Goal: Task Accomplishment & Management: Manage account settings

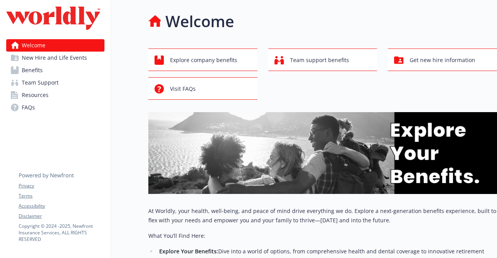
click at [53, 70] on link "Benefits" at bounding box center [55, 70] width 98 height 12
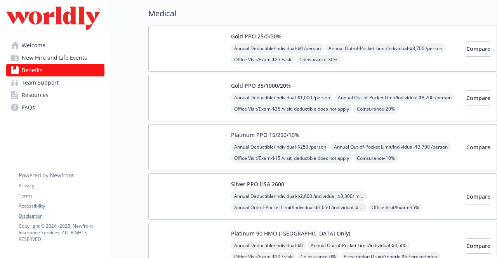
scroll to position [61, 0]
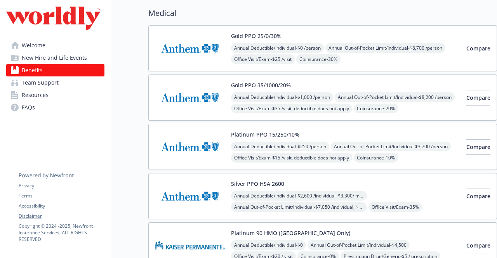
click at [46, 97] on span "Resources" at bounding box center [35, 95] width 27 height 12
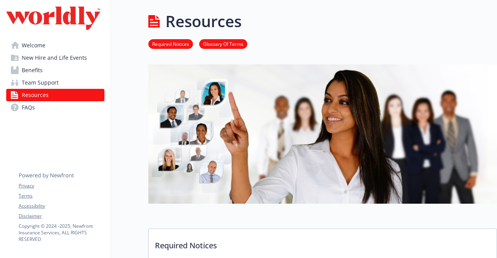
click at [49, 46] on link "Welcome" at bounding box center [55, 45] width 98 height 12
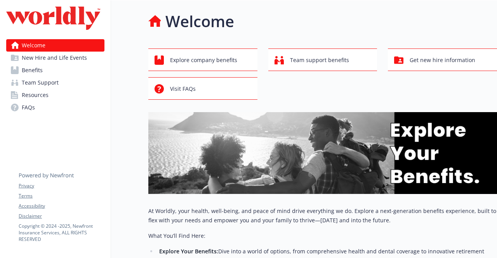
click at [48, 57] on span "New Hire and Life Events" at bounding box center [54, 58] width 65 height 12
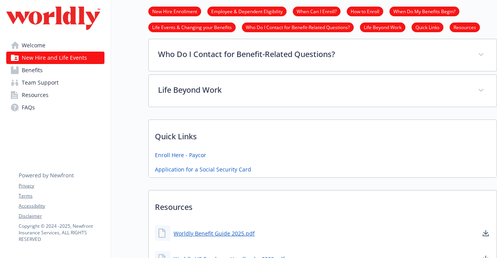
scroll to position [441, 0]
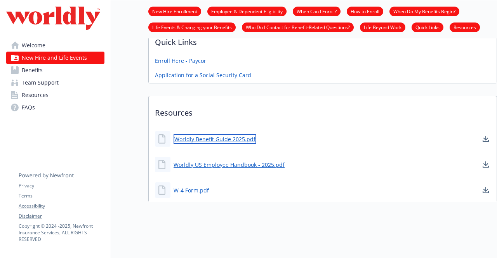
click at [206, 134] on link "Worldly Benefit Guide 2025.pdf" at bounding box center [215, 139] width 83 height 10
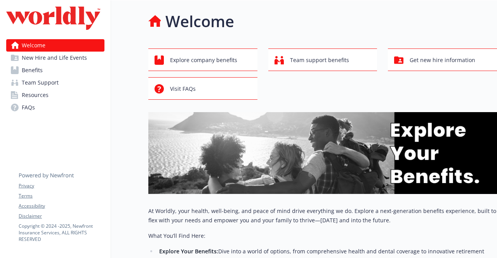
click at [49, 94] on link "Resources" at bounding box center [55, 95] width 98 height 12
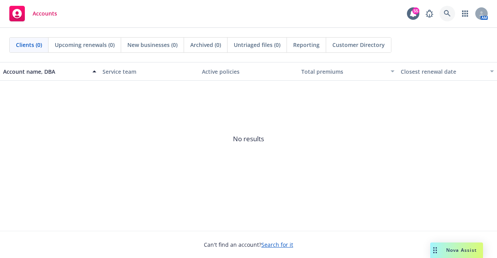
click at [450, 12] on body "Accounts 55 AM Clients (0) Upcoming renewals (0) New businesses (0) Archived (0…" at bounding box center [248, 129] width 497 height 258
click at [448, 12] on icon at bounding box center [447, 13] width 7 height 7
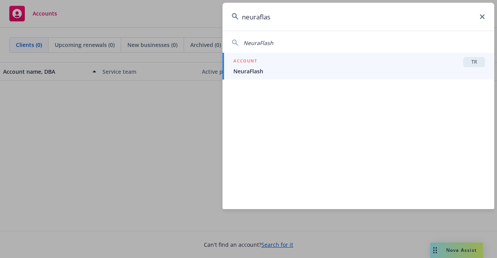
type input "neuraflas"
click at [368, 67] on span "NeuraFlash" at bounding box center [359, 71] width 252 height 8
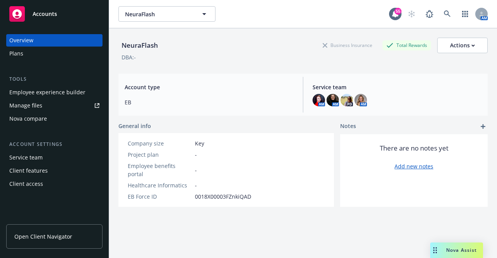
click at [86, 93] on div "Employee experience builder" at bounding box center [54, 92] width 90 height 12
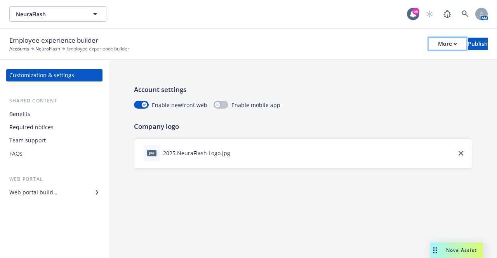
click at [438, 45] on div "More" at bounding box center [447, 44] width 19 height 12
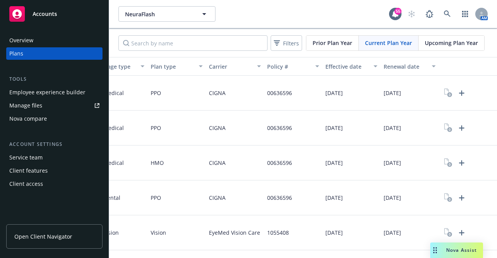
scroll to position [0, 134]
click at [457, 94] on icon "Upload Plan Documents" at bounding box center [461, 93] width 9 height 9
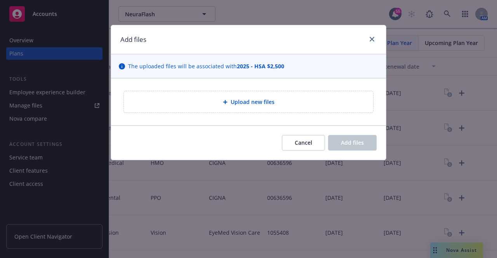
click at [270, 108] on div "Upload new files" at bounding box center [248, 101] width 249 height 21
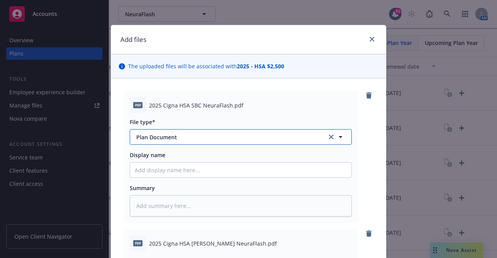
click at [337, 134] on icon "button" at bounding box center [340, 136] width 9 height 9
click at [337, 134] on div at bounding box center [241, 137] width 222 height 16
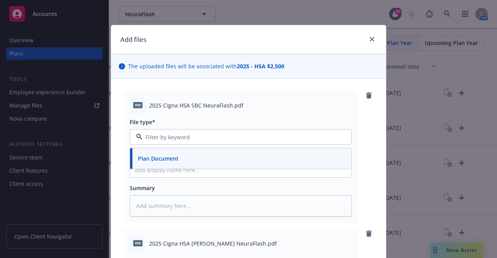
click at [320, 104] on div "2025 Cigna HSA SBC NeuraFlash.pdf" at bounding box center [250, 105] width 203 height 8
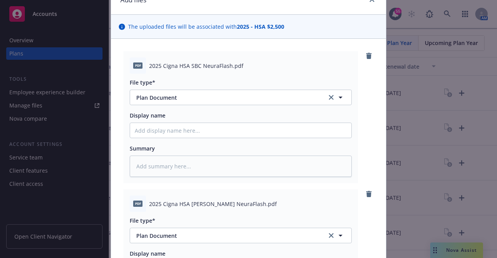
scroll to position [38, 0]
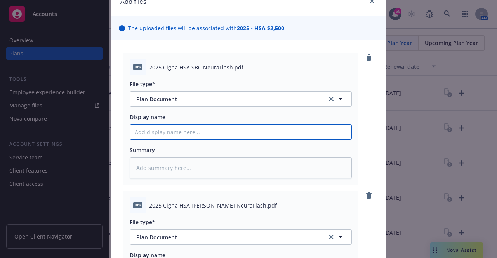
click at [232, 134] on input "Display name" at bounding box center [240, 132] width 221 height 15
type textarea "x"
type input "2"
type textarea "x"
type input "20"
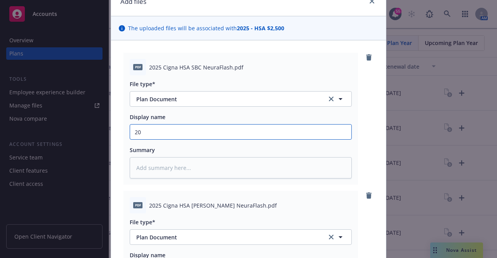
type textarea "x"
type input "202"
type textarea "x"
type input "2025"
type textarea "x"
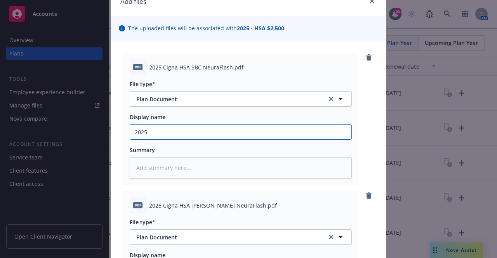
type input "2025"
type textarea "x"
type input "2025 C"
type textarea "x"
type input "2025 Ci"
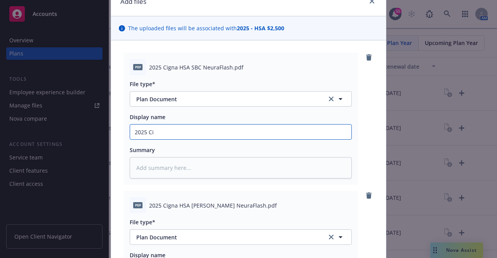
type textarea "x"
type input "2025 Cig"
type textarea "x"
type input "2025 Cign"
type textarea "x"
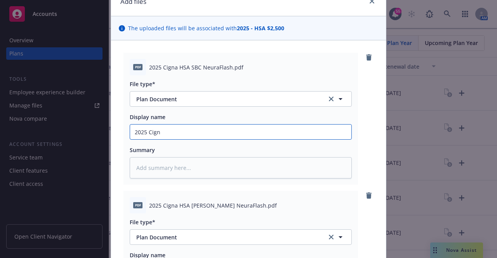
type input "2025 Cigna"
type textarea "x"
type input "2025 Cigna"
type textarea "x"
type input "2025 Cigna H"
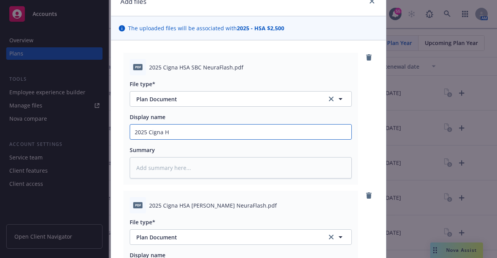
type textarea "x"
type input "2025 Cigna HS"
type textarea "x"
type input "2025 Cigna HSA"
type textarea "x"
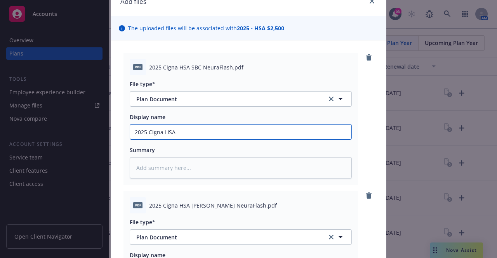
type input "2025 Cigna HSA"
type textarea "x"
type input "2025 Cigna HSA S"
type textarea "x"
type input "2025 Cigna HSA SB"
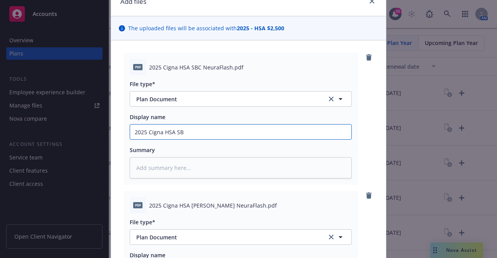
type textarea "x"
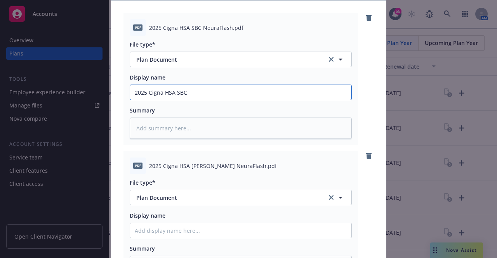
scroll to position [79, 0]
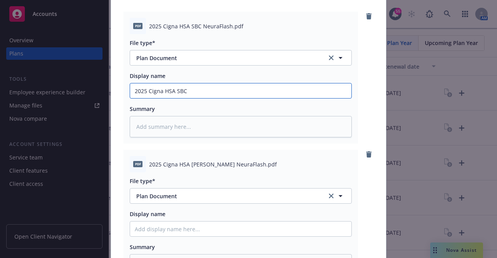
type input "2025 Cigna HSA SBC"
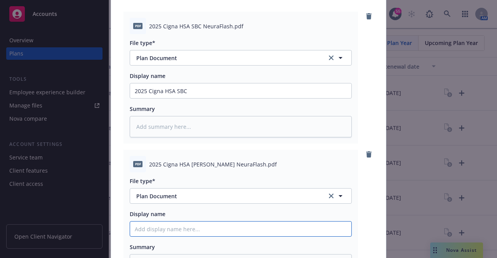
click at [191, 228] on input "Display name" at bounding box center [240, 229] width 221 height 15
type textarea "x"
type input "2"
type textarea "x"
type input "20"
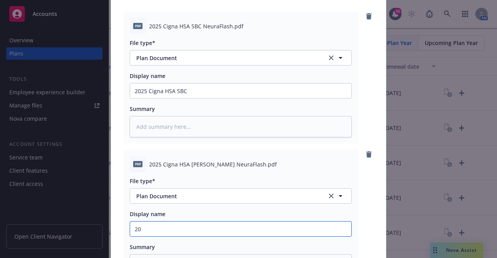
type textarea "x"
type input "202"
type textarea "x"
type input "2025"
type textarea "x"
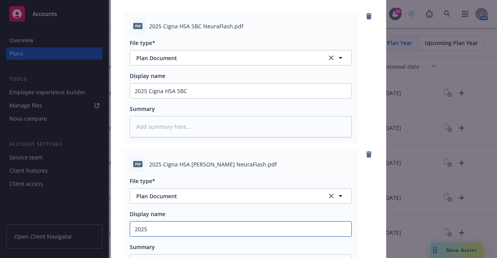
type input "2025"
type textarea "x"
type input "2025 C"
type textarea "x"
type input "2025 Ci"
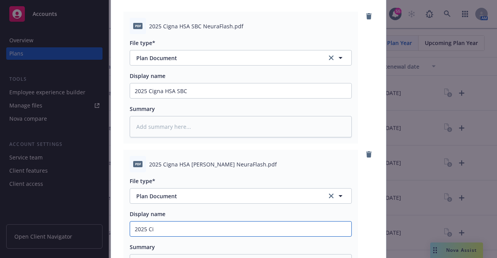
type textarea "x"
type input "2025 Cig"
type textarea "x"
type input "2025 Cign"
type textarea "x"
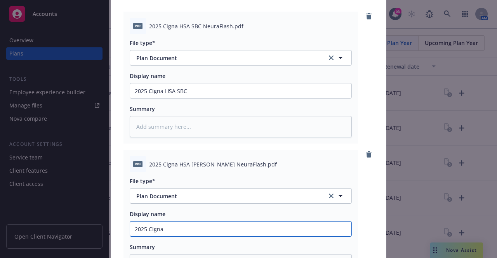
type input "2025 Cigna"
type textarea "x"
type input "2025 Cigna H"
type textarea "x"
type input "2025 Cigna HS"
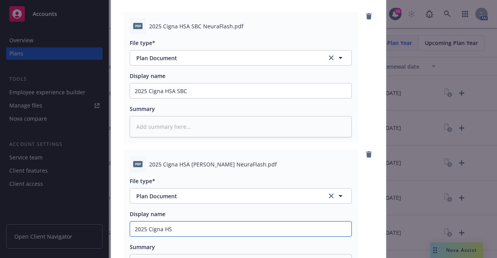
type textarea "x"
type input "2025 Cigna HSA"
type textarea "x"
type input "2025 Cigna HSA"
type textarea "x"
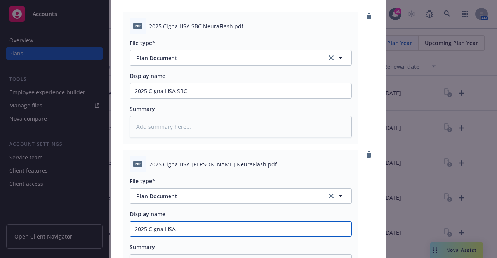
type input "2025 Cigna HSA B"
type textarea "x"
type input "2025 Cigna HSA Ben"
type textarea "x"
type input "2025 Cigna HSA Bene"
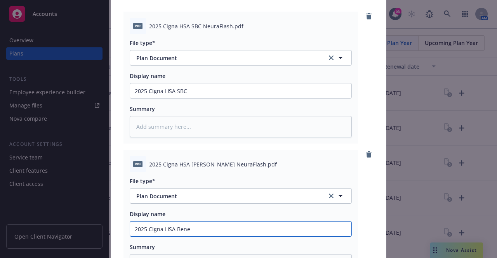
type textarea "x"
type input "2025 Cigna HSA Benef"
type textarea "x"
type input "2025 Cigna HSA Benefi"
type textarea "x"
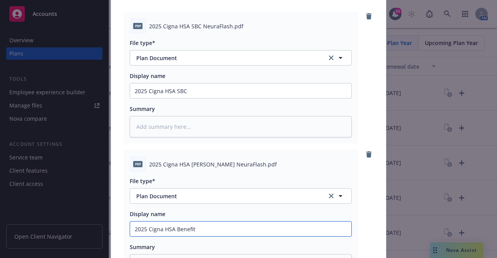
type input "2025 Cigna HSA Benefit"
type textarea "x"
type input "2025 Cigna HSA Benefit S"
type textarea "x"
type input "2025 Cigna HSA Benefit Su"
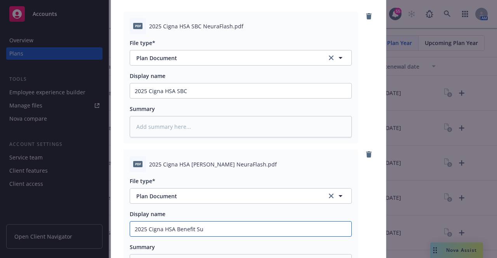
type textarea "x"
type input "2025 Cigna HSA Benefit Sum"
type textarea "x"
type input "2025 Cigna HSA Benefit Summ"
type textarea "x"
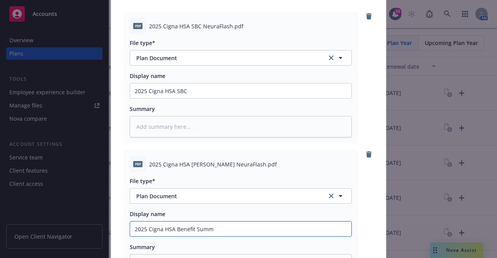
type input "2025 Cigna HSA Benefit Summa"
type textarea "x"
type input "2025 Cigna HSA Benefit [PERSON_NAME]"
type textarea "x"
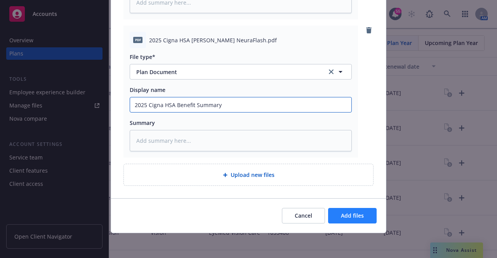
type input "2025 Cigna HSA Benefit Summary"
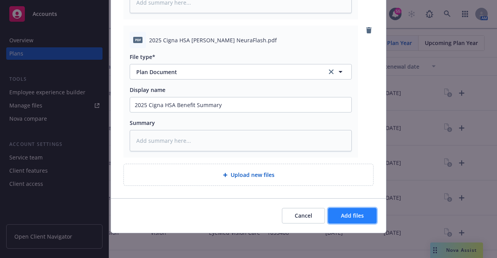
click at [341, 218] on span "Add files" at bounding box center [352, 215] width 23 height 7
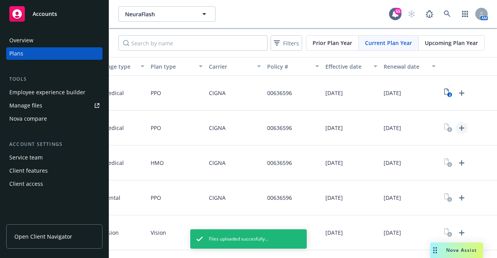
click at [459, 128] on icon "Upload Plan Documents" at bounding box center [461, 127] width 5 height 5
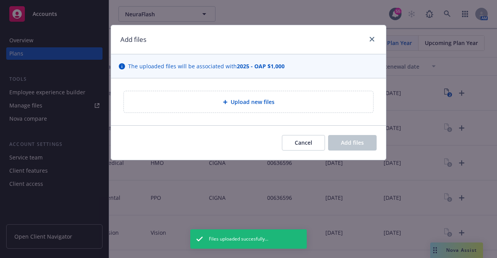
click at [286, 101] on div "Upload new files" at bounding box center [248, 102] width 237 height 9
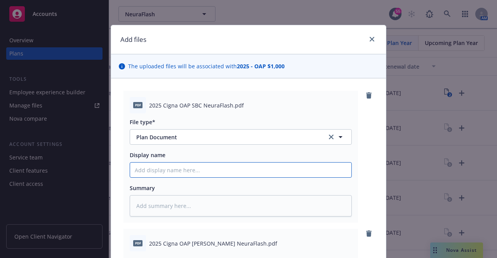
click at [217, 173] on input "Display name" at bounding box center [240, 170] width 221 height 15
type textarea "x"
type input "20"
type textarea "x"
type input "202"
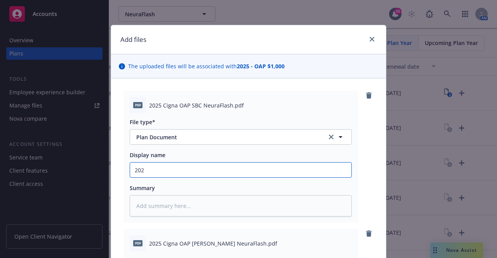
type textarea "x"
type input "2025"
type textarea "x"
type input "2025"
type textarea "x"
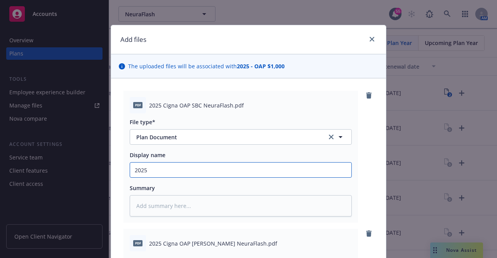
type input "2025 C"
type textarea "x"
type input "2025 Ci"
type textarea "x"
type input "2025 Cig"
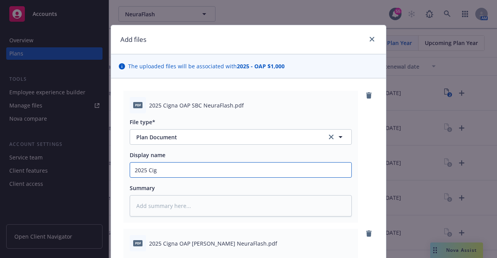
type textarea "x"
type input "2025 Cign"
type textarea "x"
type input "2025 Cigna"
type textarea "x"
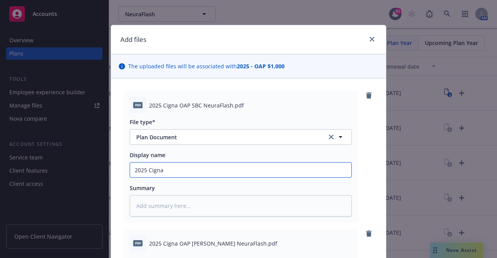
type input "2025 Cigna"
type textarea "x"
type input "2025 Cigna O"
type textarea "x"
type input "2025 Cigna OAP"
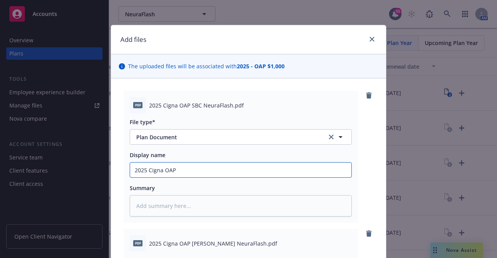
type textarea "x"
type input "2025 Cigna OAP"
type textarea "x"
type input "2025 Cigna OAP S"
type textarea "x"
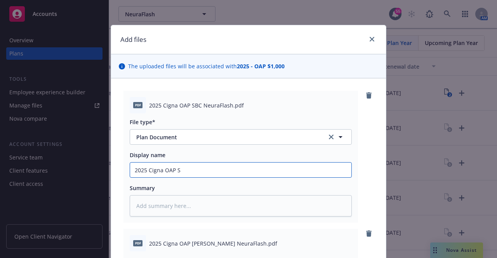
type input "2025 Cigna OAP SB"
type textarea "x"
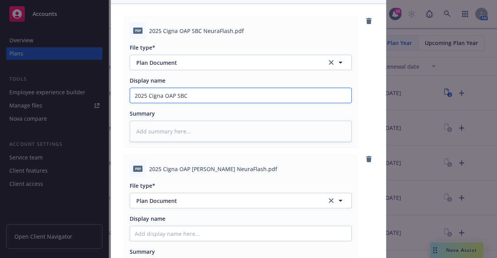
scroll to position [77, 0]
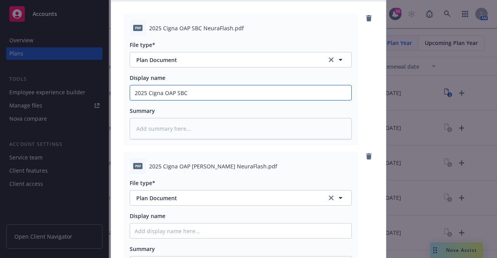
type input "2025 Cigna OAP SBC"
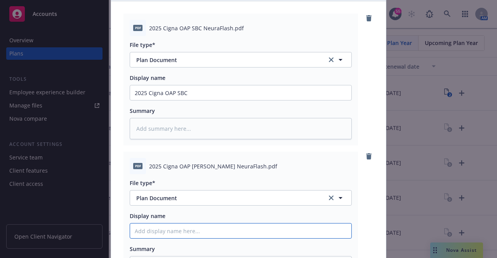
click at [193, 229] on input "Display name" at bounding box center [240, 231] width 221 height 15
type textarea "x"
type input "2"
type textarea "x"
type input "20"
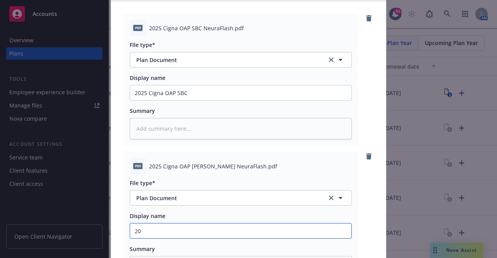
type textarea "x"
type input "202"
type textarea "x"
type input "2025"
type textarea "x"
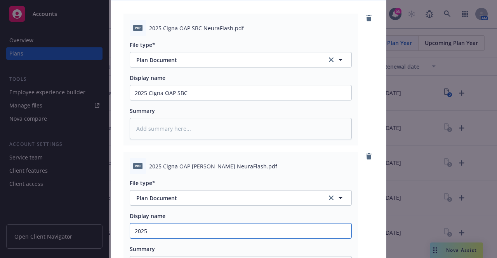
type input "2025"
type textarea "x"
type input "2025 C"
type textarea "x"
type input "2025 Ci"
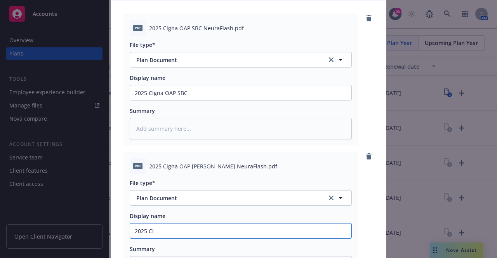
type textarea "x"
type input "2025 Cig"
type textarea "x"
type input "2025 Cign"
type textarea "x"
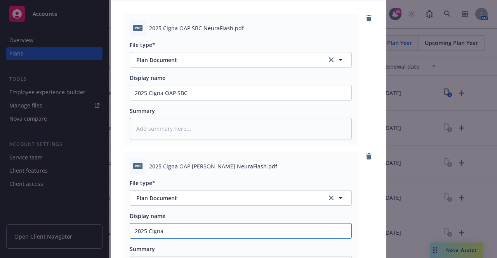
type input "2025 Cigna"
type textarea "x"
type input "2025 Cigna O"
type textarea "x"
type input "2025 Cigna OA"
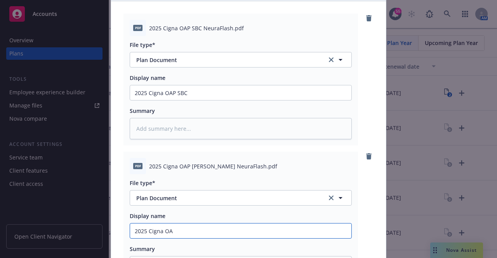
type textarea "x"
type input "2025 Cigna OAP"
type textarea "x"
type input "2025 Cigna OAP"
type textarea "x"
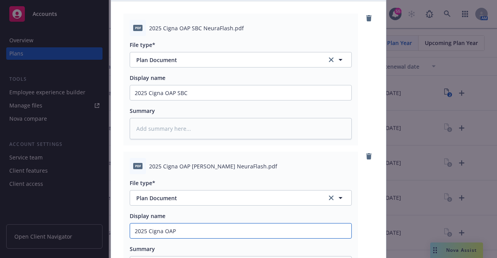
type input "2025 Cigna OAP B"
type textarea "x"
type input "2025 Cigna OAP Ben"
type textarea "x"
type input "2025 Cigna OAP Bene"
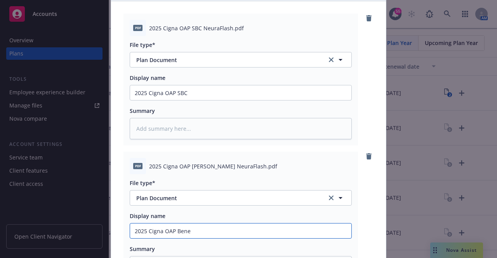
type textarea "x"
type input "2025 Cigna OAP Benefi"
type textarea "x"
type input "2025 Cigna OAP Benefit"
type textarea "x"
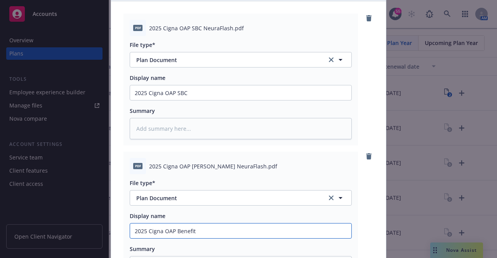
type input "2025 Cigna OAP Benefit S"
type textarea "x"
type input "2025 Cigna OAP Benefit Su"
type textarea "x"
type input "2025 Cigna OAP Benefit Sum"
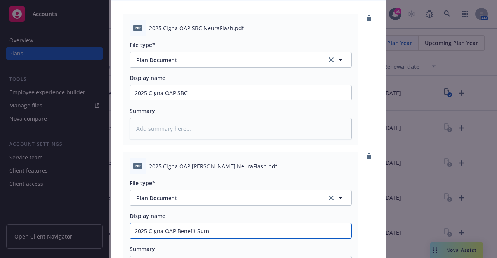
type textarea "x"
type input "2025 Cigna OAP Benefit Summ"
type textarea "x"
type input "2025 Cigna OAP Benefit Summa"
type textarea "x"
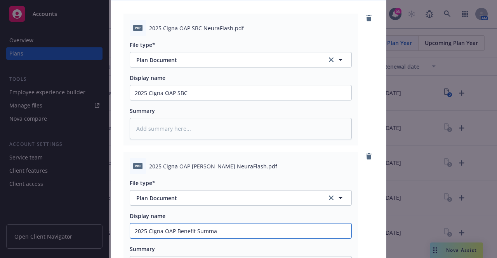
type input "2025 Cigna OAP Benefit [PERSON_NAME]"
type textarea "x"
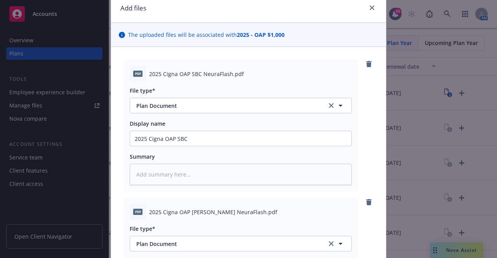
scroll to position [0, 0]
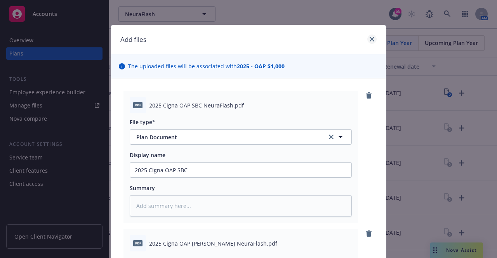
type input "2025 Cigna OAP Benefit Summary"
click at [371, 39] on icon "close" at bounding box center [372, 39] width 5 height 5
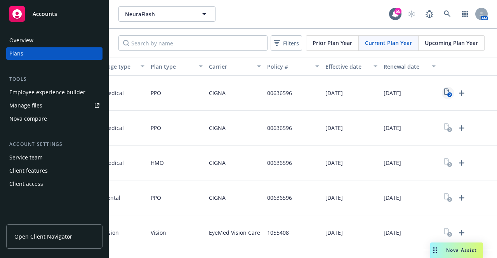
click at [444, 92] on icon "2" at bounding box center [448, 93] width 8 height 9
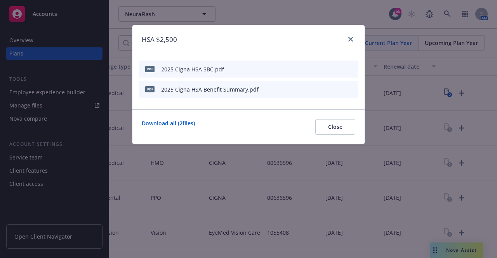
click at [351, 68] on icon "archive file" at bounding box center [351, 69] width 5 height 6
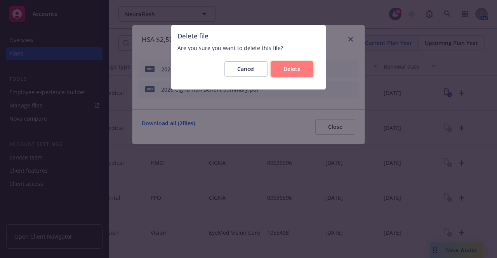
click at [294, 71] on span "Delete" at bounding box center [292, 68] width 17 height 7
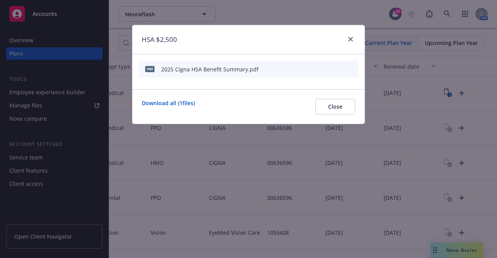
click at [352, 70] on icon "archive file" at bounding box center [351, 69] width 5 height 6
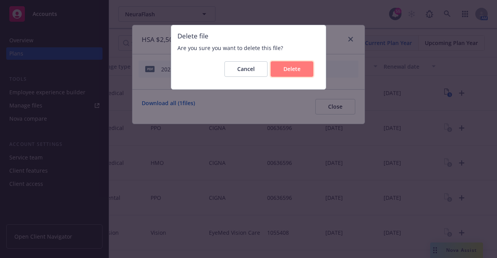
click at [300, 74] on button "Delete" at bounding box center [292, 69] width 43 height 16
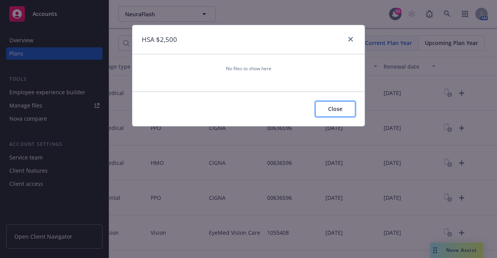
click at [341, 112] on span "Close" at bounding box center [335, 108] width 14 height 7
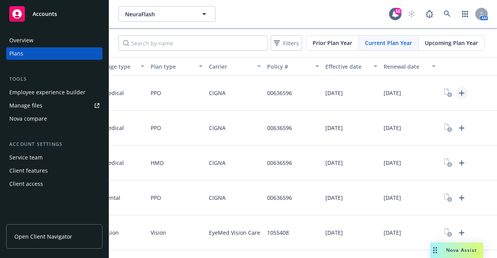
click at [457, 91] on icon "Upload Plan Documents" at bounding box center [461, 93] width 9 height 9
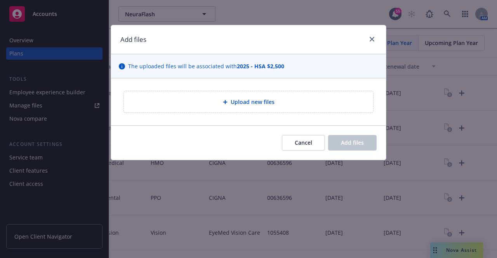
click at [253, 100] on span "Upload new files" at bounding box center [253, 102] width 44 height 8
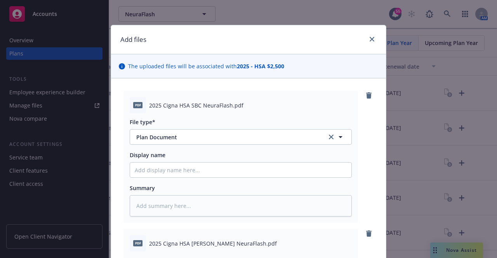
scroll to position [204, 0]
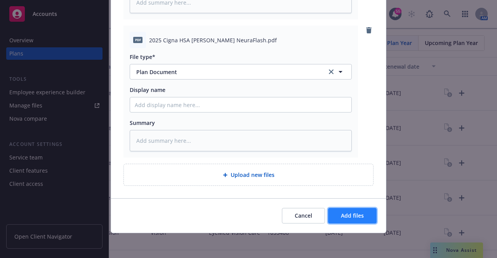
click at [358, 220] on button "Add files" at bounding box center [352, 216] width 49 height 16
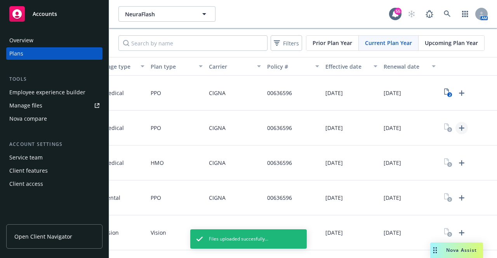
click at [459, 128] on icon "Upload Plan Documents" at bounding box center [461, 127] width 5 height 5
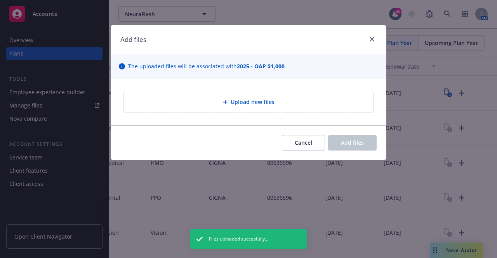
click at [258, 106] on span "Upload new files" at bounding box center [253, 102] width 44 height 8
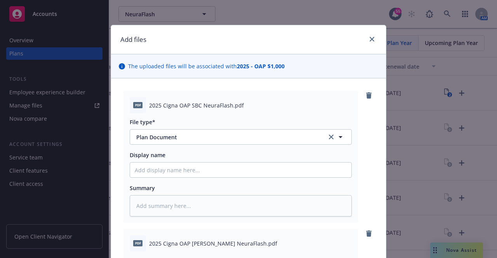
scroll to position [204, 0]
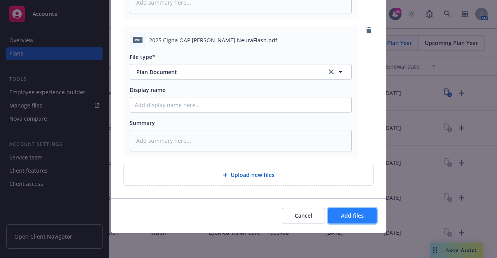
click at [344, 213] on span "Add files" at bounding box center [352, 215] width 23 height 7
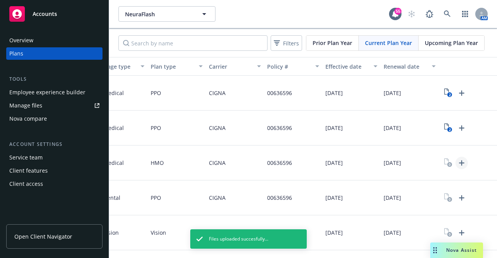
click at [457, 162] on icon "Upload Plan Documents" at bounding box center [461, 163] width 9 height 9
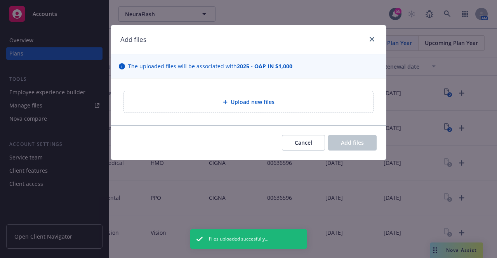
click at [287, 94] on div "Upload new files" at bounding box center [248, 101] width 249 height 21
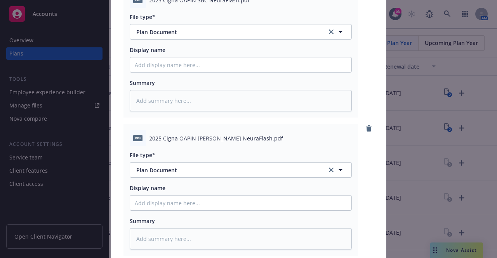
scroll to position [204, 0]
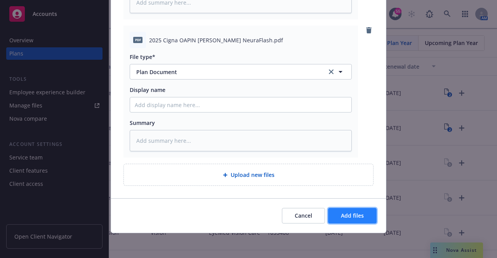
click at [341, 216] on span "Add files" at bounding box center [352, 215] width 23 height 7
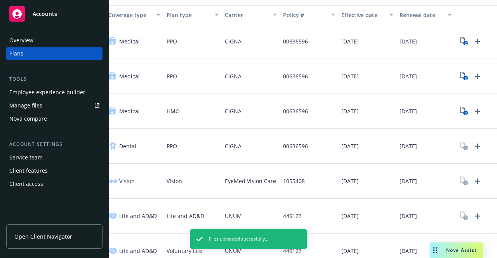
scroll to position [0, 134]
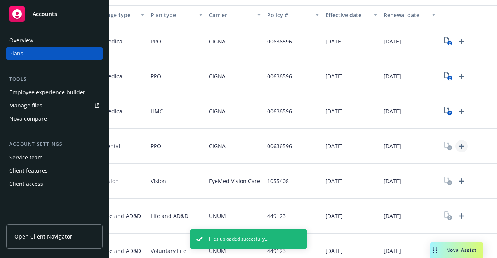
click at [457, 145] on icon "Upload Plan Documents" at bounding box center [461, 146] width 9 height 9
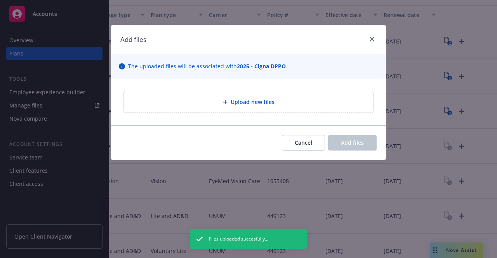
click at [299, 110] on div "Upload new files" at bounding box center [248, 101] width 249 height 21
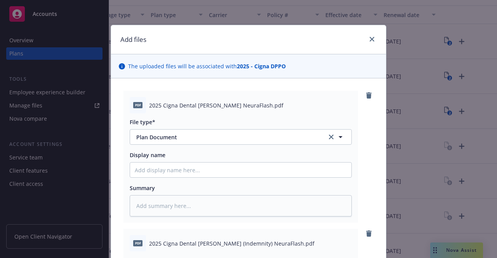
scroll to position [204, 0]
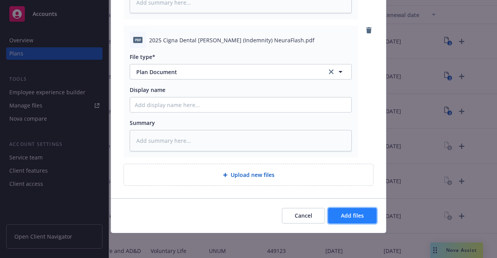
click at [341, 215] on span "Add files" at bounding box center [352, 215] width 23 height 7
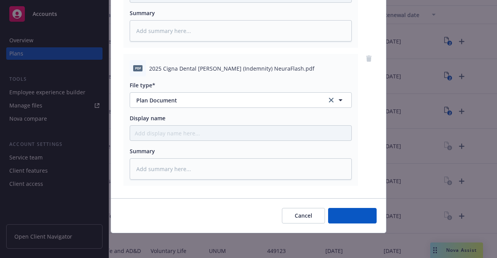
scroll to position [175, 0]
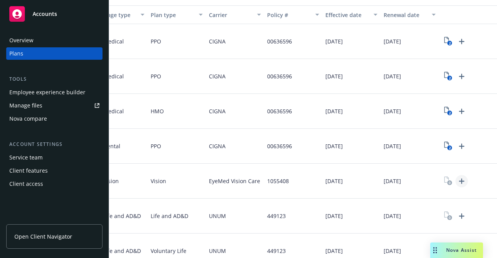
click at [459, 181] on icon "Upload Plan Documents" at bounding box center [461, 181] width 5 height 5
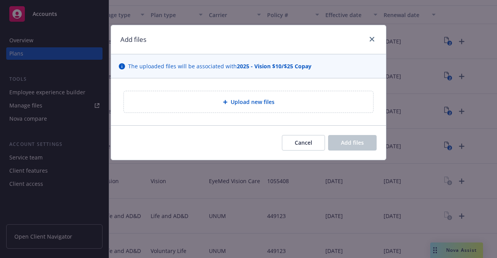
click at [272, 113] on div "Upload new files" at bounding box center [248, 101] width 249 height 21
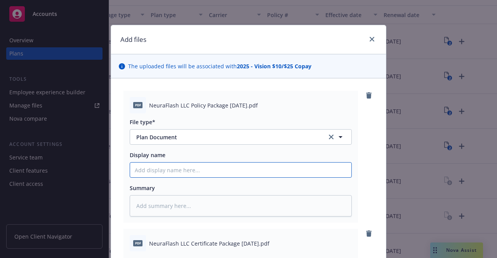
click at [179, 169] on input "Display name" at bounding box center [240, 170] width 221 height 15
type textarea "x"
type input "2"
type textarea "x"
type input "20"
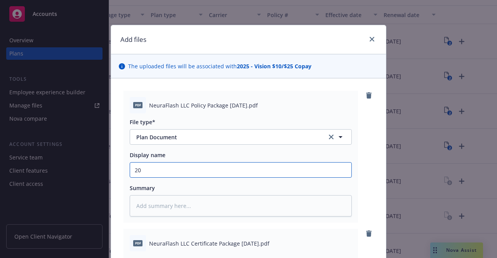
type textarea "x"
type input "202"
type textarea "x"
type input "2025"
type textarea "x"
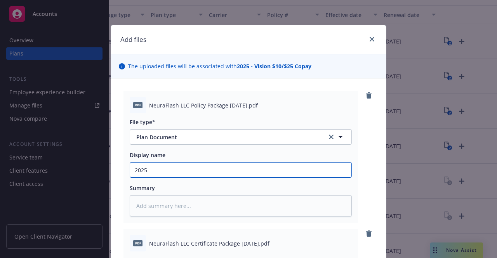
type input "2025"
type textarea "x"
type input "2025 E"
type textarea "x"
type input "2025 Ey"
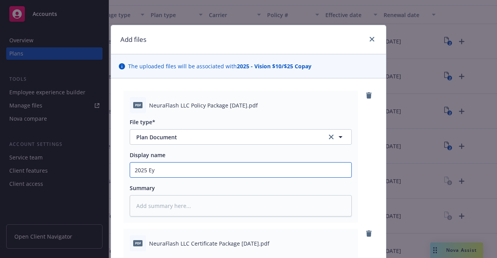
type textarea "x"
type input "2025 Eye"
type textarea "x"
type input "2025 EyeM"
type textarea "x"
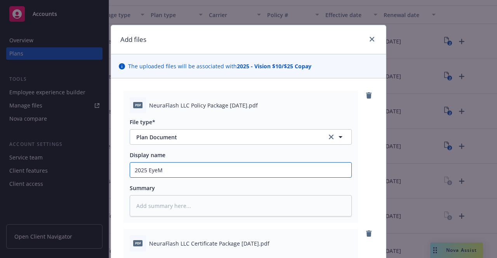
type input "2025 EyeMe"
type textarea "x"
type input "2025 EyeMed"
type textarea "x"
type input "2025 EyeMed"
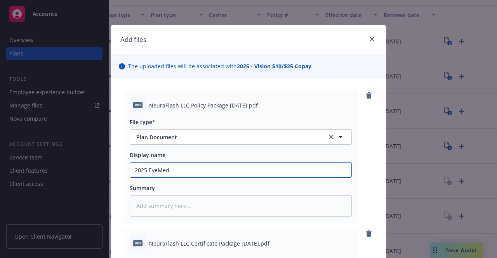
type textarea "x"
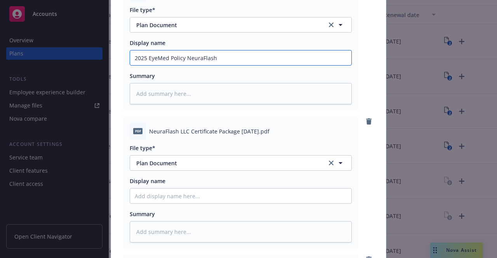
scroll to position [115, 0]
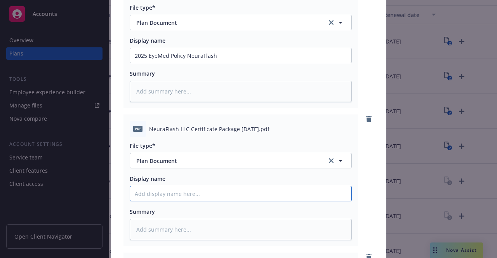
click at [172, 191] on input "Display name" at bounding box center [240, 193] width 221 height 15
click at [167, 195] on input "2025 EyeMed Certificate NeuraFlash" at bounding box center [240, 193] width 221 height 15
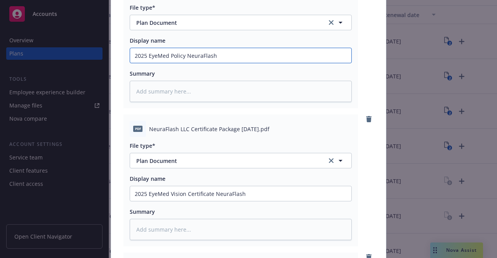
click at [168, 57] on input "2025 EyeMed Policy NeuraFlash" at bounding box center [240, 55] width 221 height 15
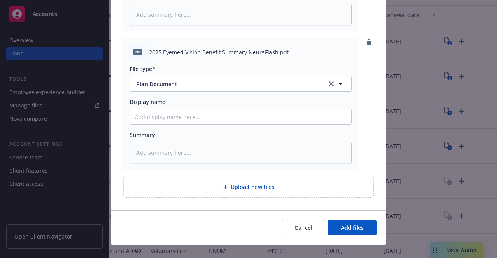
scroll to position [342, 0]
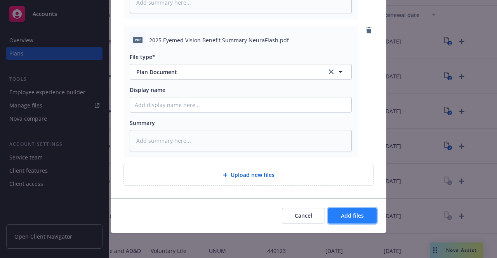
click at [347, 213] on span "Add files" at bounding box center [352, 215] width 23 height 7
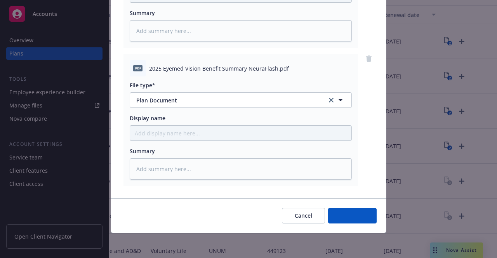
scroll to position [314, 0]
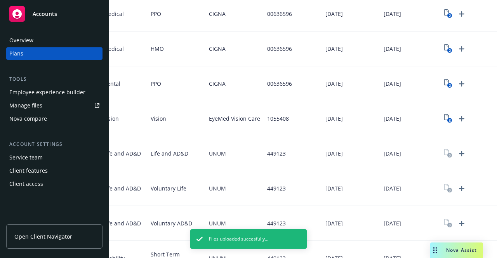
scroll to position [115, 0]
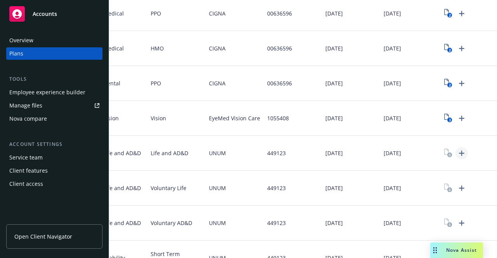
click at [459, 152] on icon "Upload Plan Documents" at bounding box center [461, 153] width 5 height 5
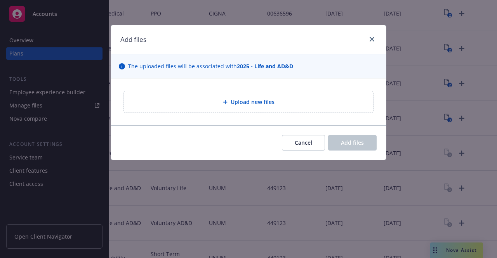
click at [310, 102] on div "Upload new files" at bounding box center [248, 102] width 237 height 9
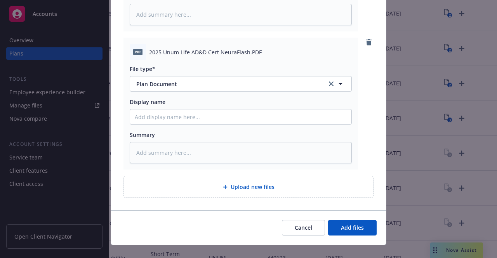
scroll to position [204, 0]
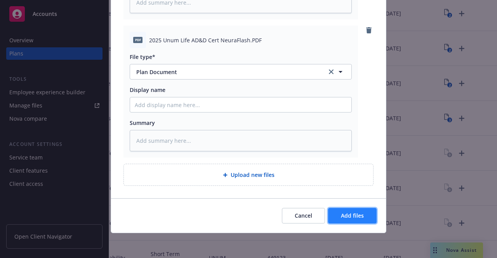
click at [346, 211] on button "Add files" at bounding box center [352, 216] width 49 height 16
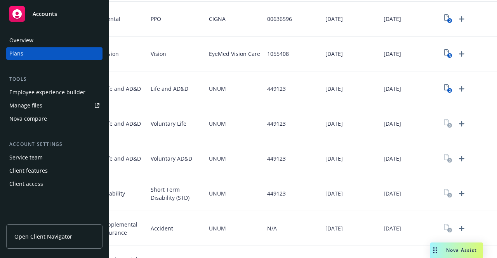
scroll to position [179, 0]
click at [457, 126] on icon "Upload Plan Documents" at bounding box center [461, 123] width 9 height 9
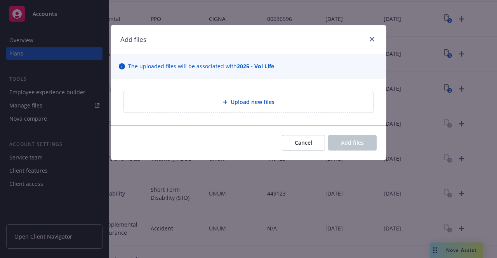
click at [287, 104] on div "Upload new files" at bounding box center [248, 102] width 237 height 9
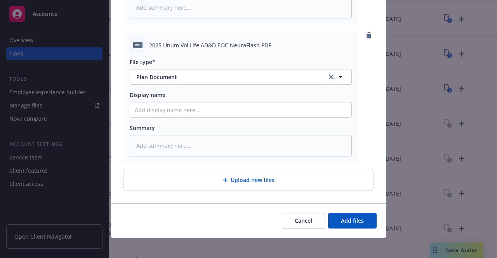
scroll to position [204, 0]
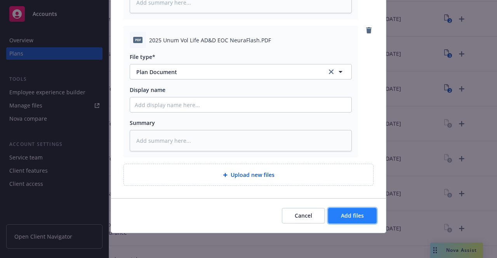
click at [342, 214] on span "Add files" at bounding box center [352, 215] width 23 height 7
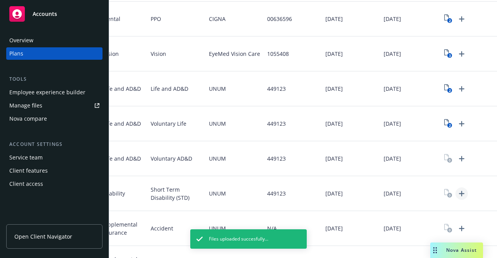
click at [459, 194] on icon "Upload Plan Documents" at bounding box center [461, 193] width 5 height 5
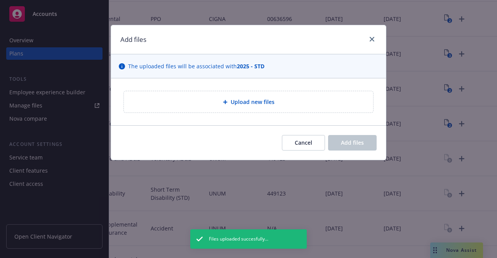
click at [326, 99] on div "Upload new files" at bounding box center [248, 102] width 237 height 9
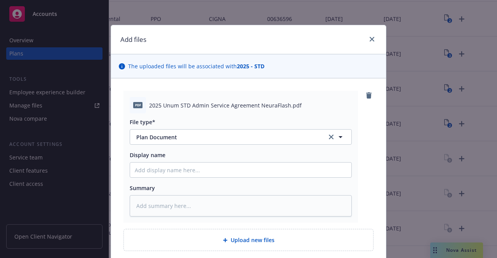
scroll to position [65, 0]
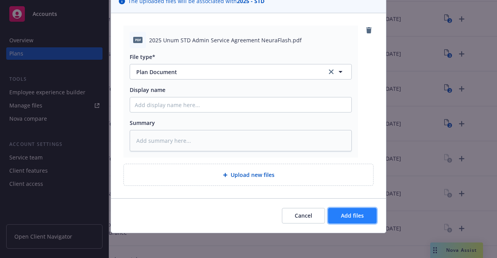
click at [346, 215] on span "Add files" at bounding box center [352, 215] width 23 height 7
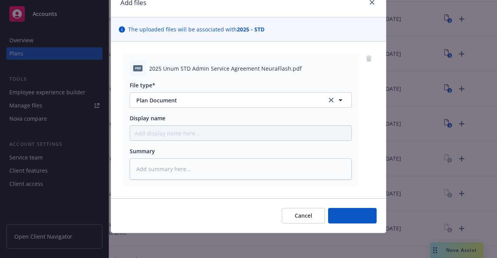
scroll to position [37, 0]
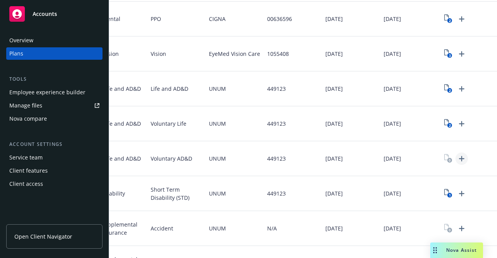
click at [459, 158] on icon "Upload Plan Documents" at bounding box center [461, 158] width 5 height 5
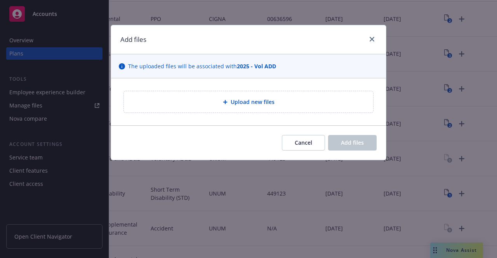
click at [275, 106] on div "Upload new files" at bounding box center [248, 102] width 237 height 9
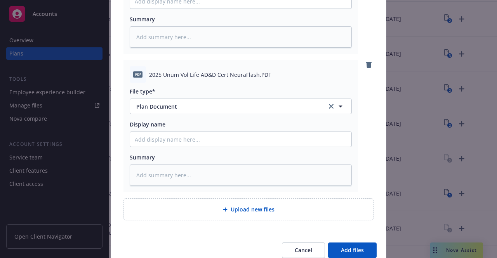
scroll to position [342, 0]
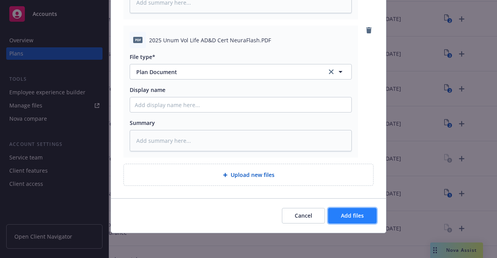
click at [342, 213] on span "Add files" at bounding box center [352, 215] width 23 height 7
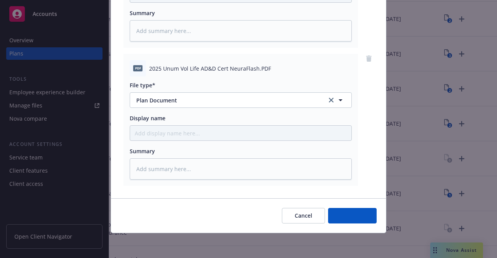
scroll to position [314, 0]
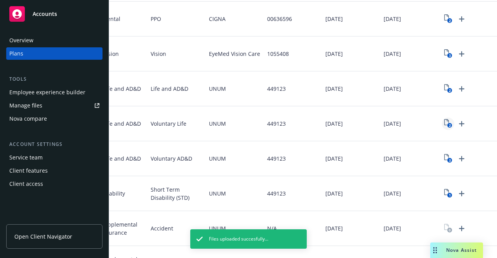
click at [444, 120] on icon "View Plan Documents" at bounding box center [446, 122] width 5 height 6
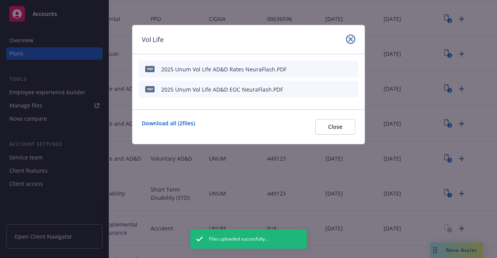
click at [350, 41] on icon "close" at bounding box center [350, 39] width 5 height 5
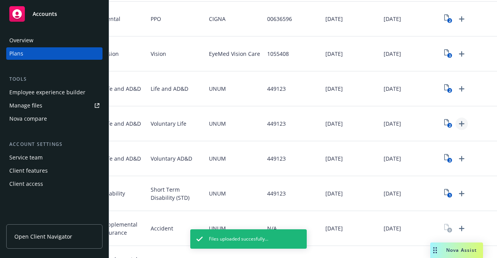
click at [459, 123] on icon "Upload Plan Documents" at bounding box center [461, 123] width 5 height 5
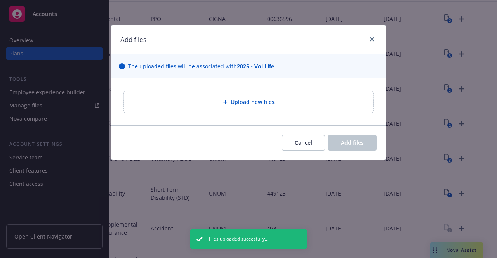
click at [286, 97] on div "Upload new files" at bounding box center [248, 101] width 249 height 21
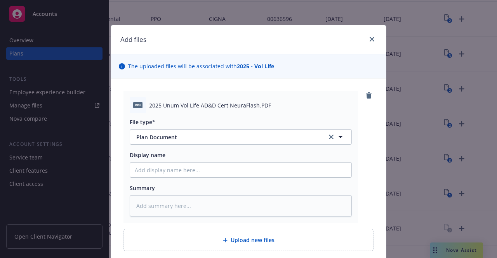
scroll to position [65, 0]
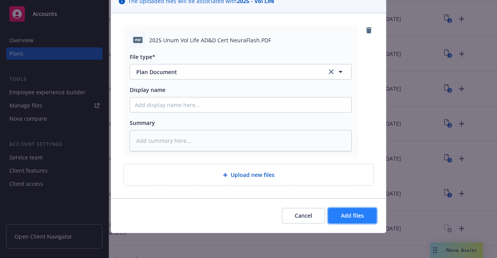
click at [341, 213] on span "Add files" at bounding box center [352, 215] width 23 height 7
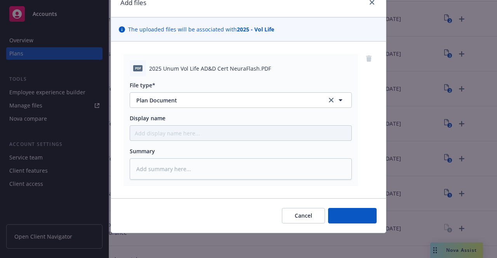
scroll to position [37, 0]
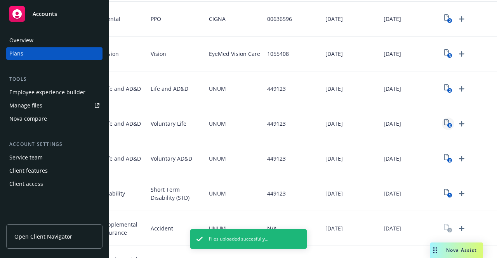
click at [449, 124] on text "3" at bounding box center [450, 125] width 2 height 5
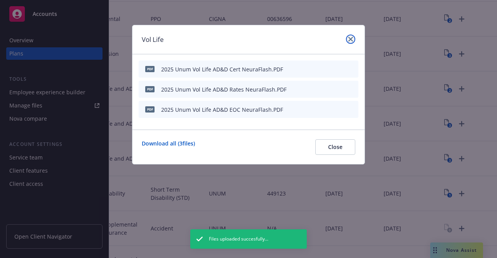
click at [348, 40] on link "close" at bounding box center [350, 39] width 9 height 9
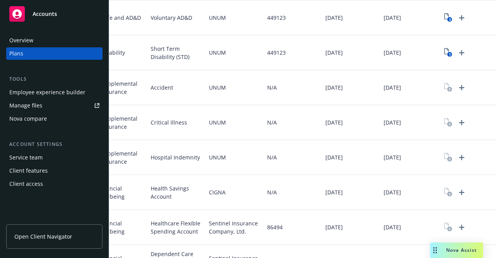
scroll to position [321, 0]
click at [459, 87] on icon "Upload Plan Documents" at bounding box center [461, 87] width 5 height 5
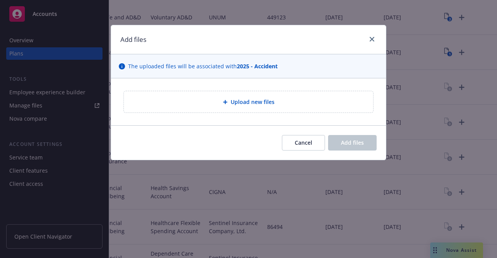
click at [249, 103] on span "Upload new files" at bounding box center [253, 102] width 44 height 8
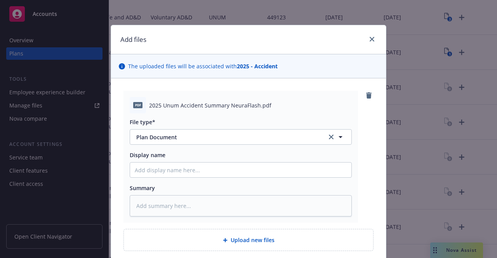
scroll to position [65, 0]
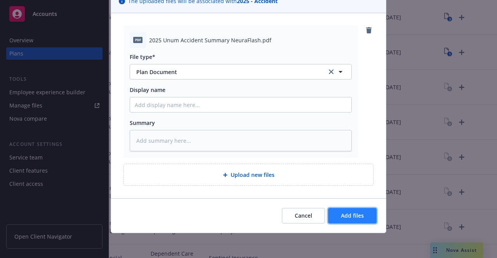
click at [357, 215] on span "Add files" at bounding box center [352, 215] width 23 height 7
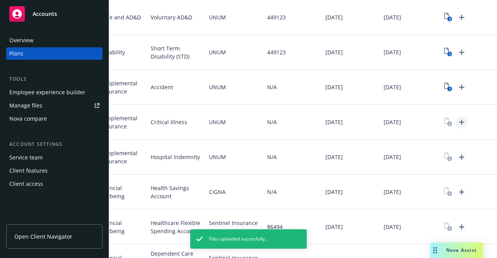
click at [458, 124] on icon "Upload Plan Documents" at bounding box center [461, 122] width 9 height 9
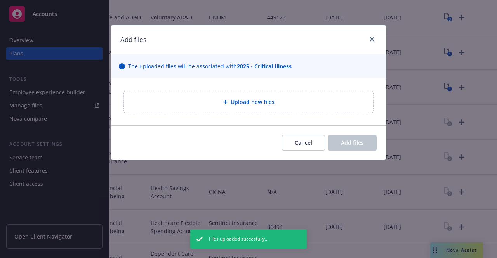
click at [268, 103] on span "Upload new files" at bounding box center [253, 102] width 44 height 8
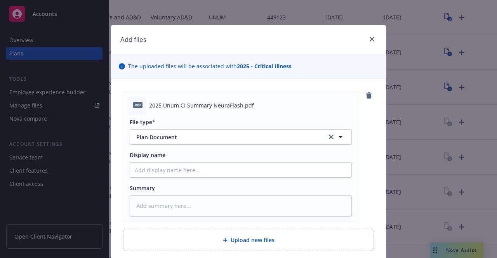
scroll to position [65, 0]
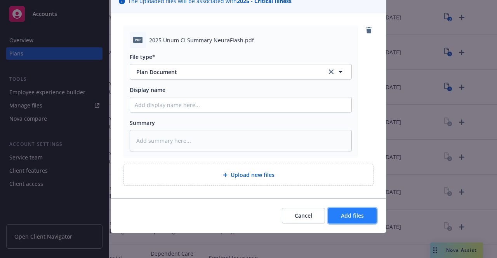
click at [341, 211] on button "Add files" at bounding box center [352, 216] width 49 height 16
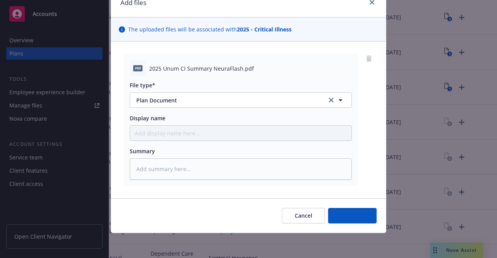
scroll to position [37, 0]
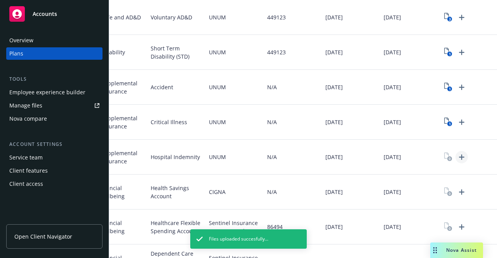
click at [459, 160] on icon "Upload Plan Documents" at bounding box center [461, 157] width 5 height 5
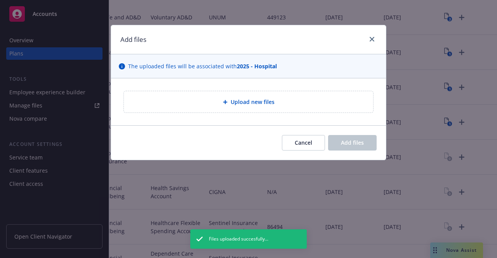
click at [263, 101] on span "Upload new files" at bounding box center [253, 102] width 44 height 8
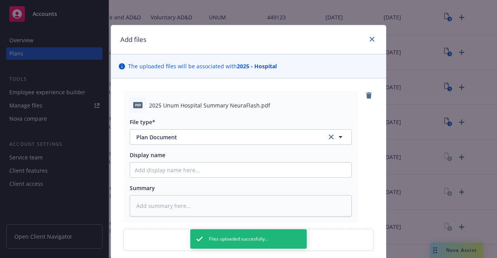
scroll to position [65, 0]
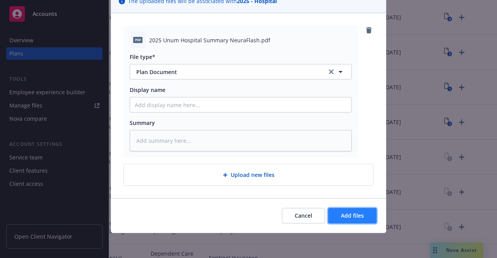
click at [343, 215] on span "Add files" at bounding box center [352, 215] width 23 height 7
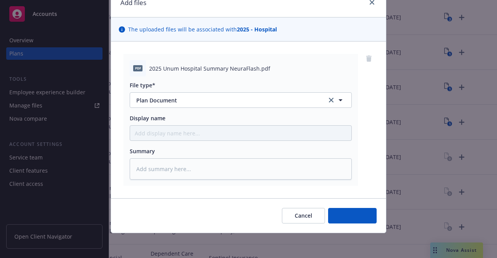
scroll to position [37, 0]
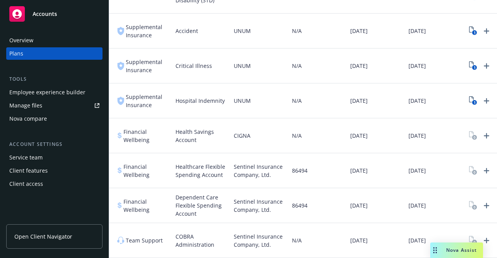
scroll to position [0, 106]
